Goal: Task Accomplishment & Management: Manage account settings

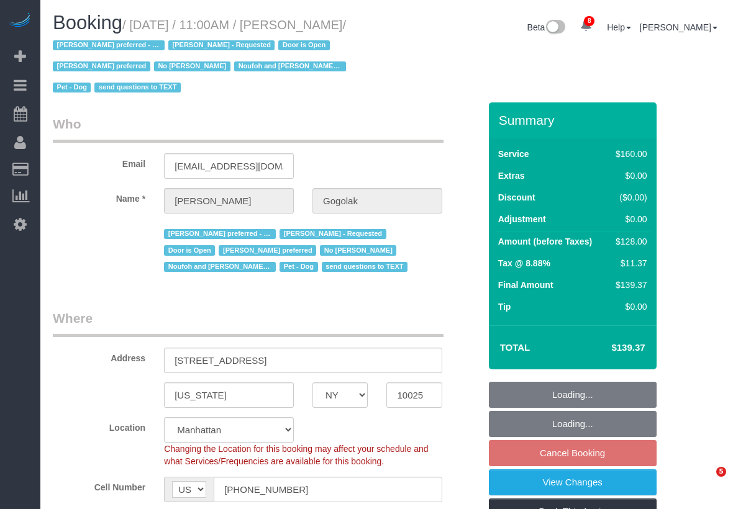
select select "NY"
select select "number:58"
select select "number:76"
select select "number:13"
select select "number:5"
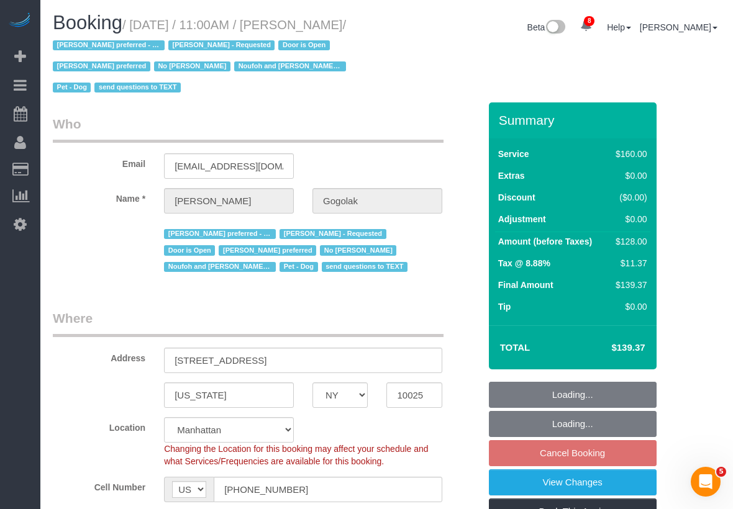
select select "string:stripe-pm_1RfNyY4VGloSiKo7jWnzrFGY"
select select "spot2"
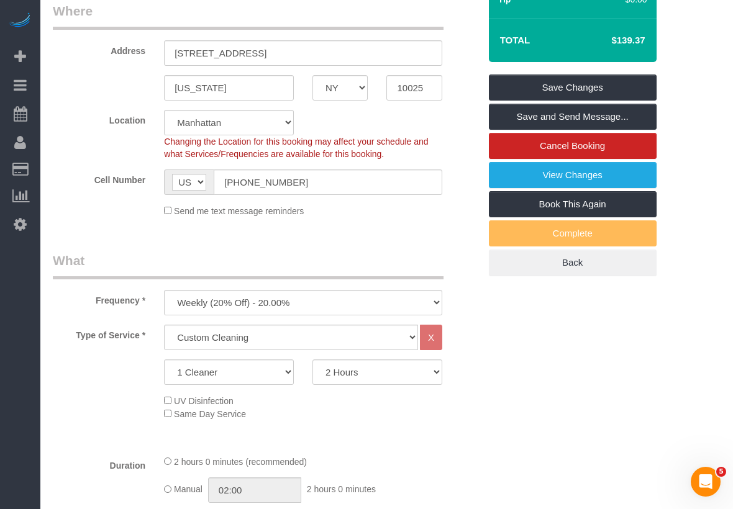
scroll to position [17, 0]
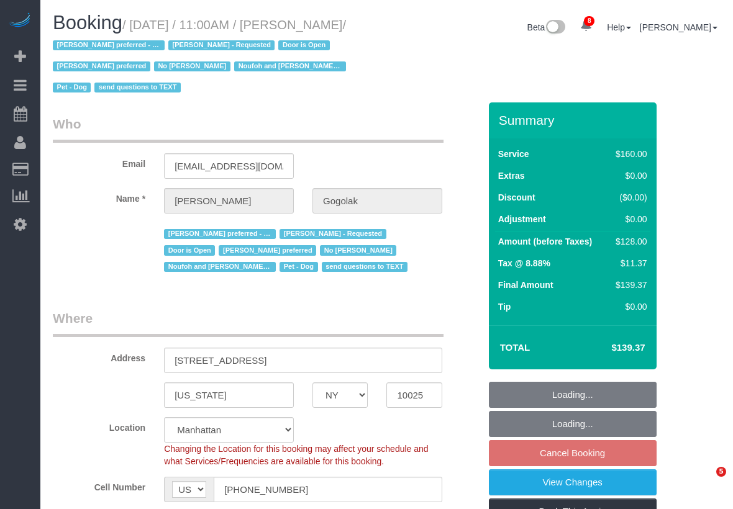
select select "NY"
select select "number:58"
select select "number:76"
select select "number:13"
select select "number:5"
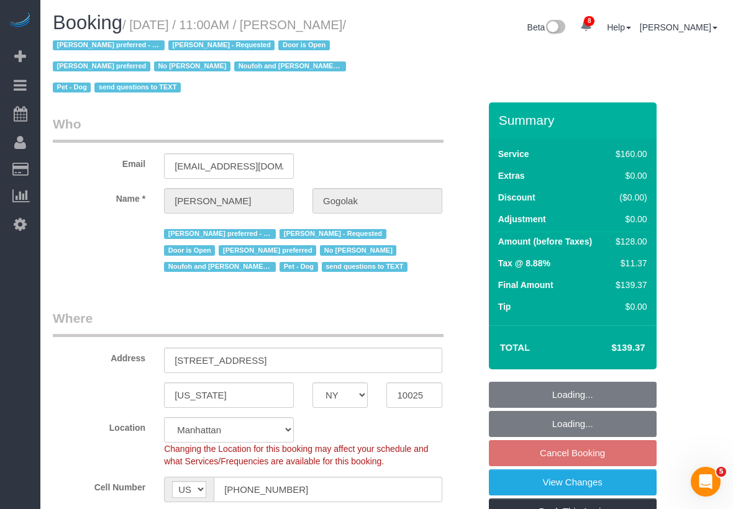
select select "object:1004"
select select "string:stripe-pm_1RfNyY4VGloSiKo7jWnzrFGY"
select select "spot2"
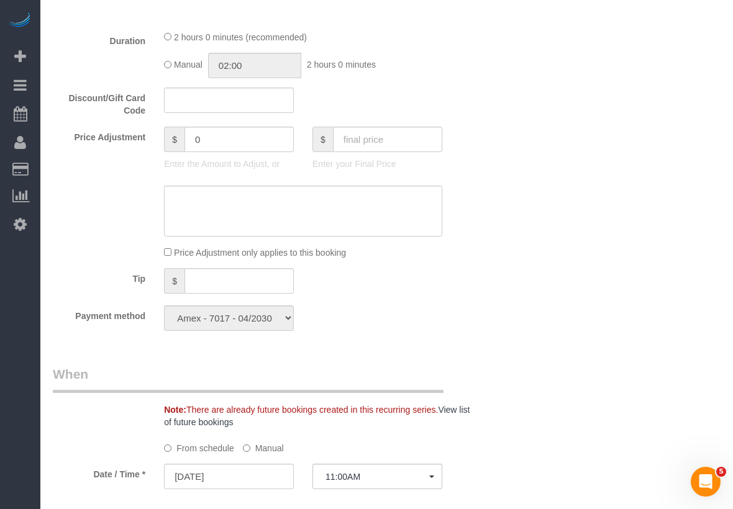
scroll to position [1244, 0]
